Goal: Find specific page/section: Find specific page/section

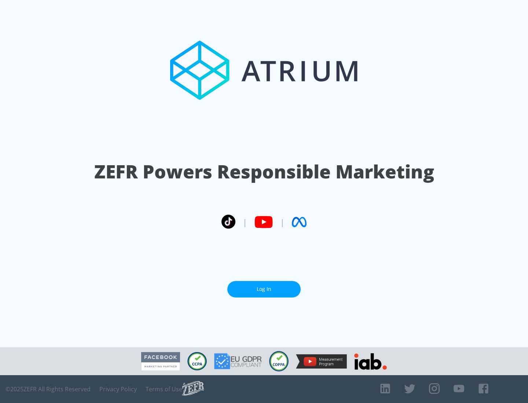
click at [264, 289] on link "Log In" at bounding box center [263, 289] width 73 height 17
